Goal: Navigation & Orientation: Find specific page/section

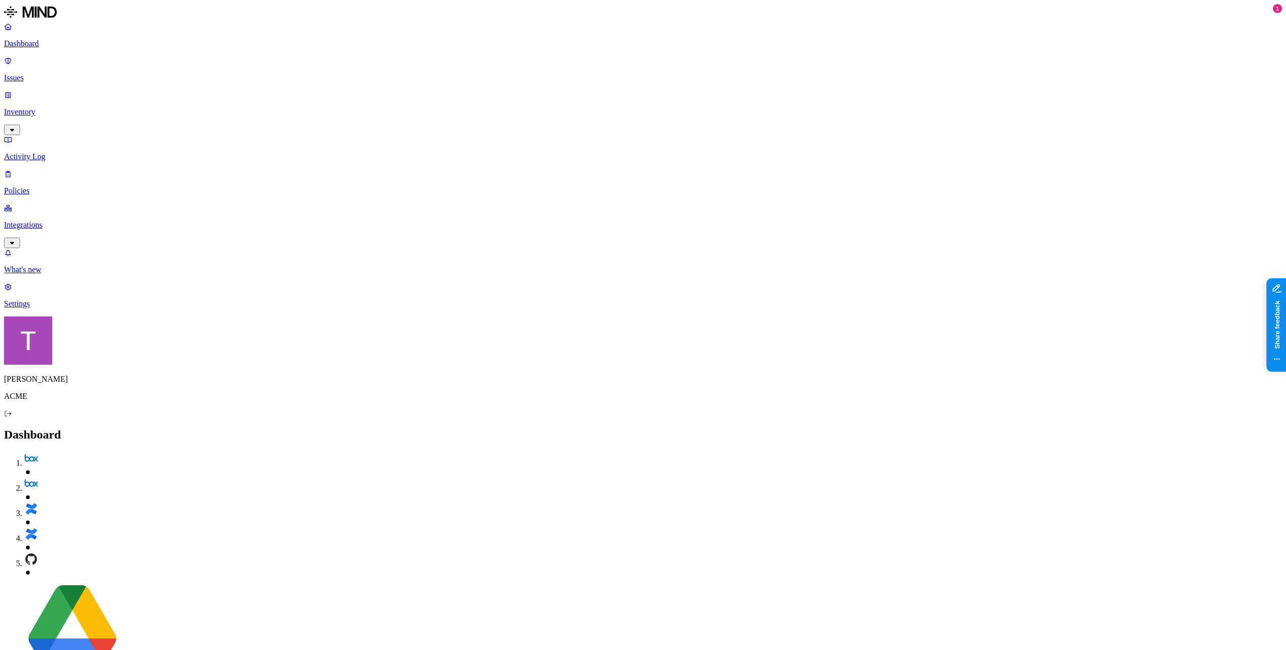
click at [60, 74] on p "Issues" at bounding box center [643, 77] width 1278 height 9
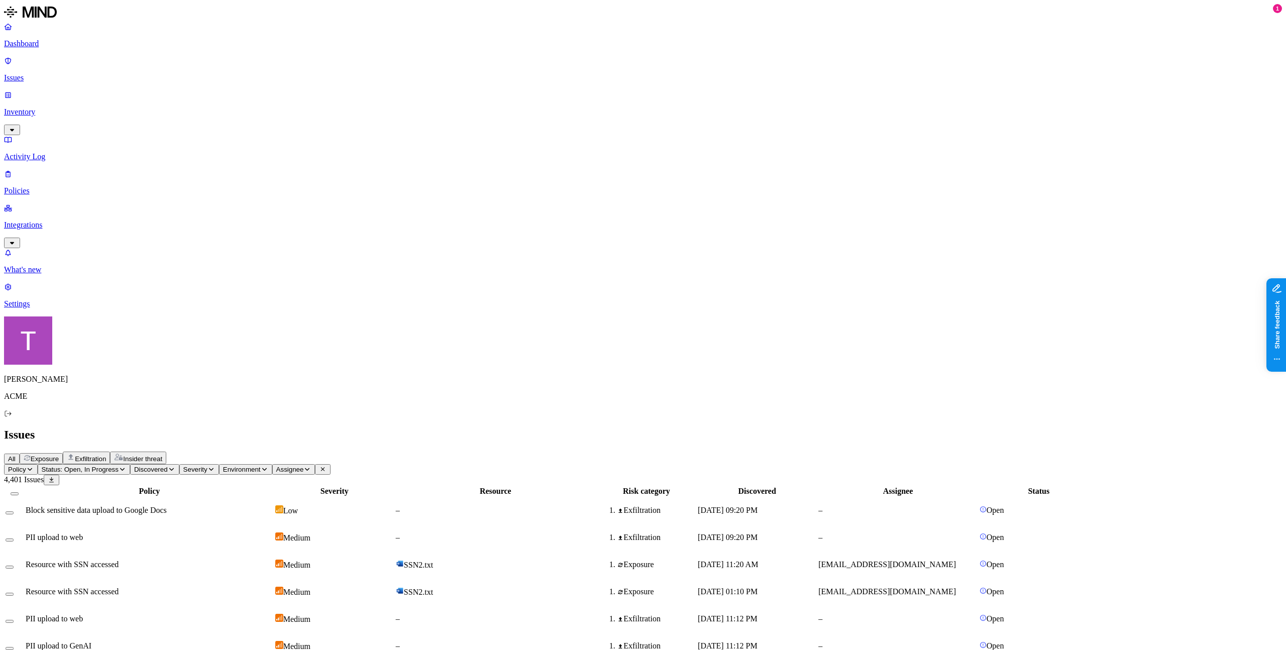
click at [56, 220] on p "Integrations" at bounding box center [643, 224] width 1278 height 9
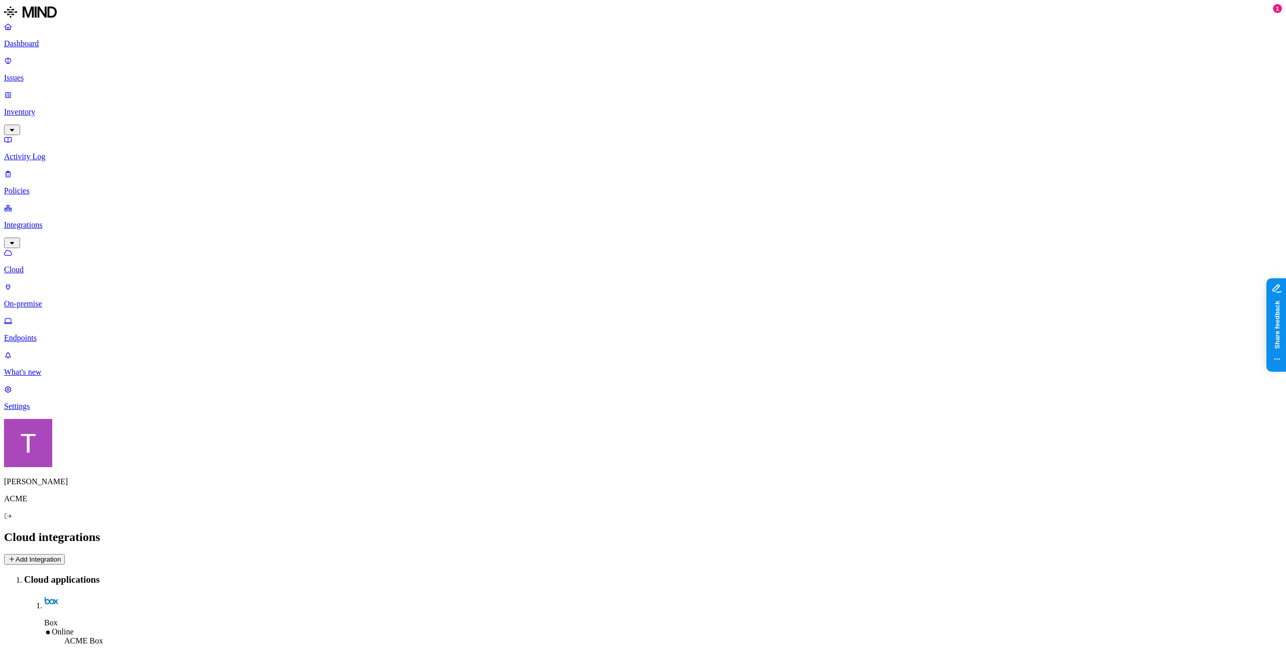
click at [60, 316] on link "Endpoints" at bounding box center [643, 329] width 1278 height 26
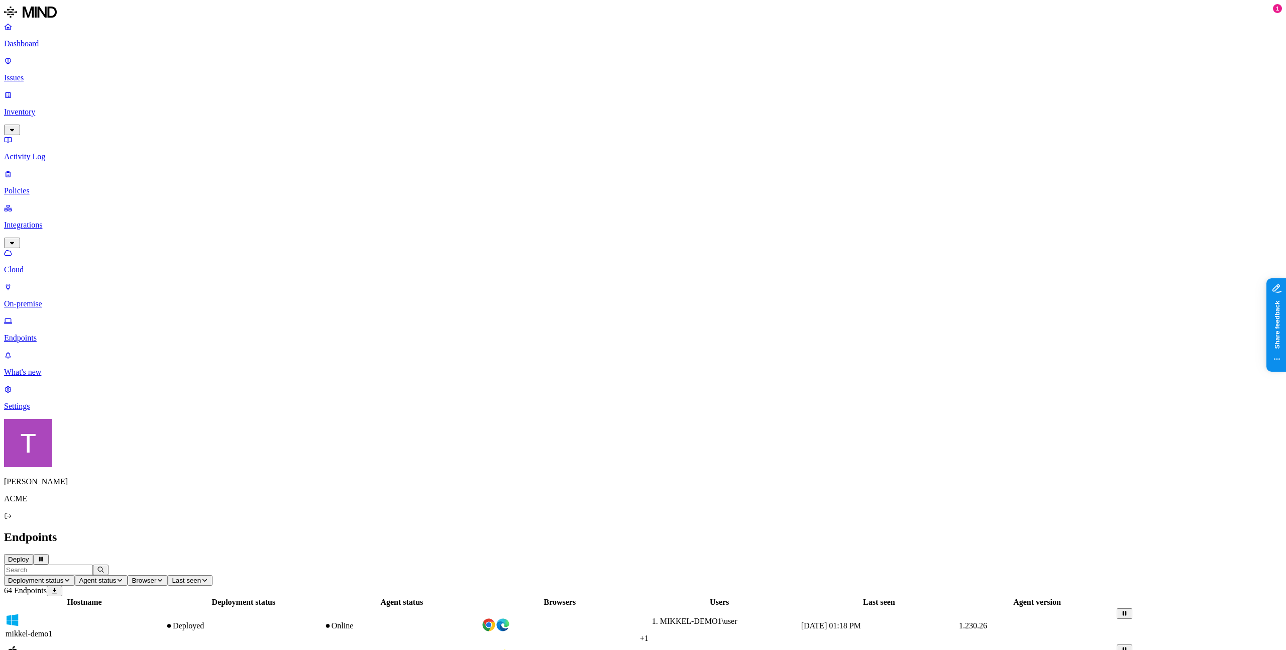
click at [201, 577] on span "Last seen" at bounding box center [186, 581] width 29 height 8
click at [484, 116] on div "Never" at bounding box center [508, 111] width 98 height 9
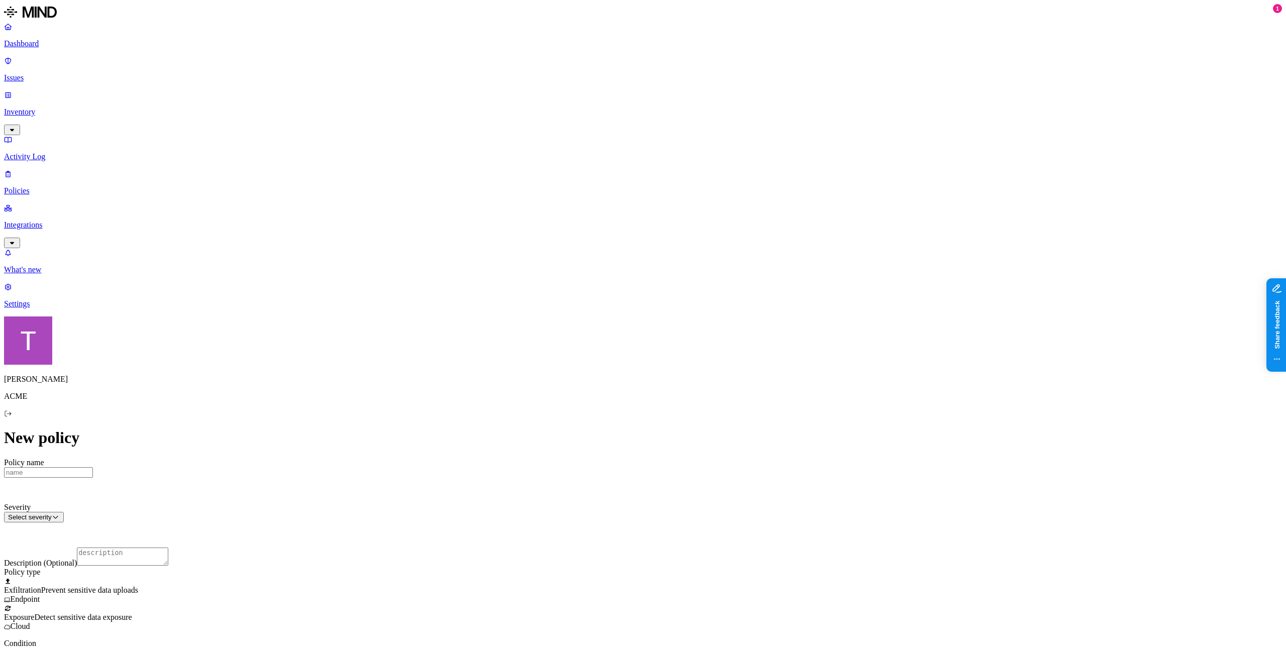
scroll to position [316, 0]
